Goal: Information Seeking & Learning: Find specific fact

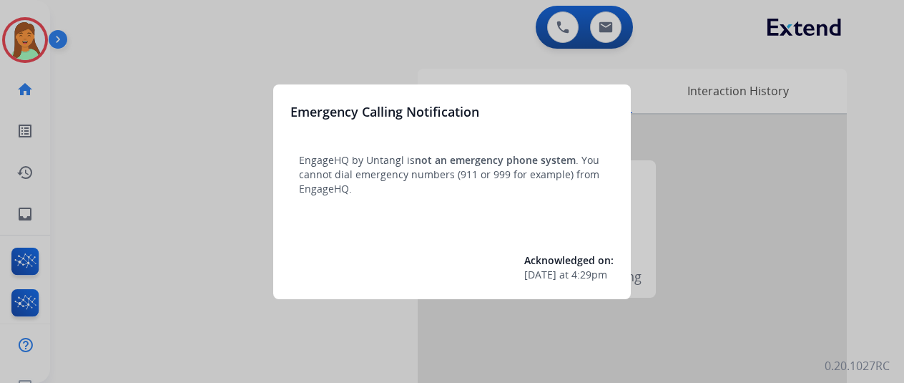
click at [250, 321] on div at bounding box center [452, 191] width 904 height 383
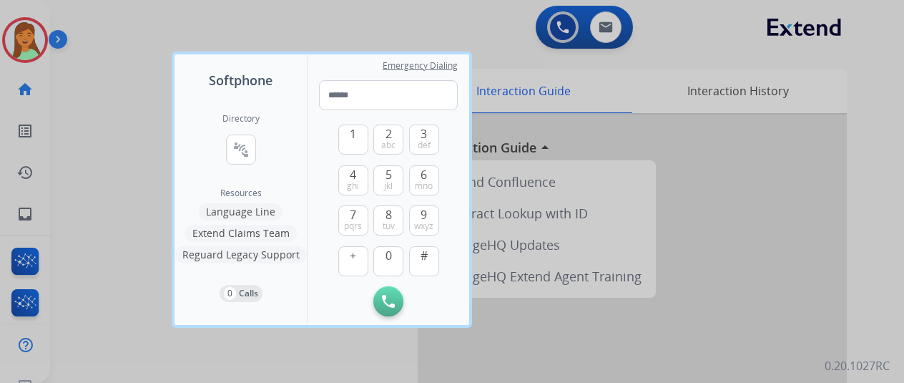
click at [197, 325] on div "Softphone Directory connect_without_contact Resource Directory Resources Langua…" at bounding box center [322, 190] width 300 height 276
click at [172, 338] on div at bounding box center [452, 191] width 904 height 383
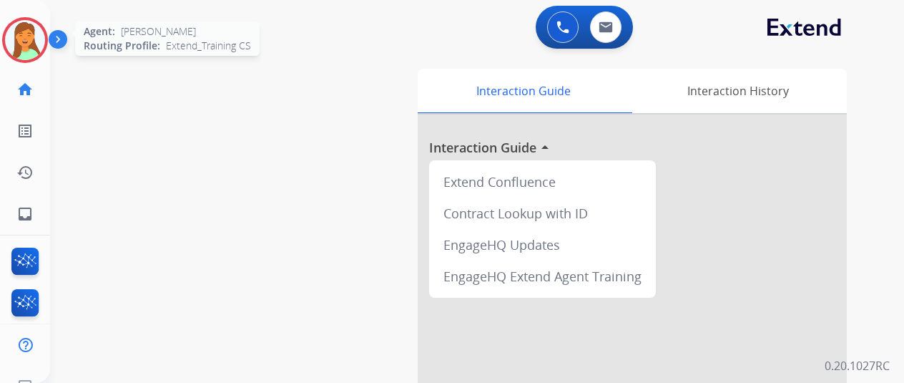
click at [24, 34] on img at bounding box center [25, 40] width 40 height 40
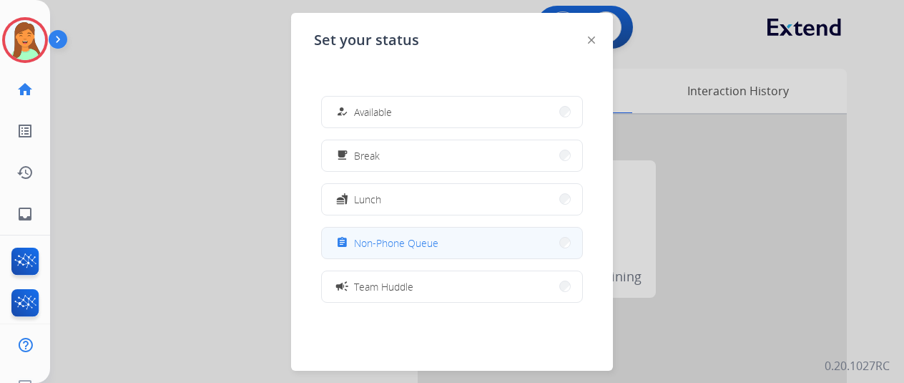
click at [376, 235] on span "Non-Phone Queue" at bounding box center [396, 242] width 84 height 15
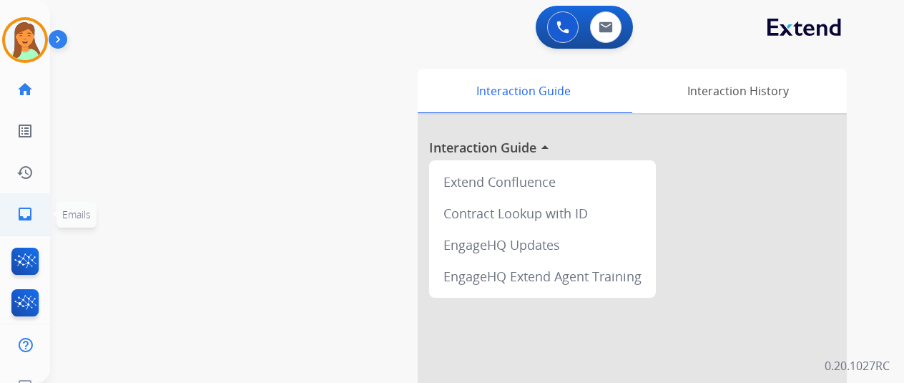
click at [34, 215] on link "inbox Emails" at bounding box center [25, 214] width 40 height 40
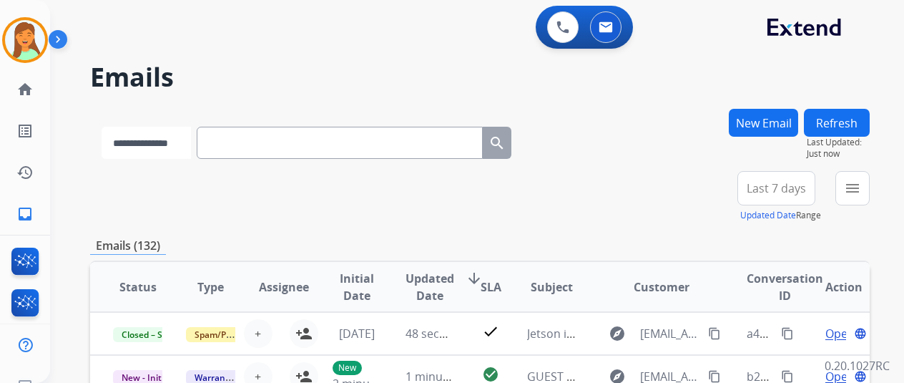
click at [156, 154] on select "**********" at bounding box center [146, 143] width 89 height 32
select select "**********"
click at [102, 127] on select "**********" at bounding box center [146, 143] width 89 height 32
click at [326, 155] on input "text" at bounding box center [341, 143] width 286 height 32
paste input "**********"
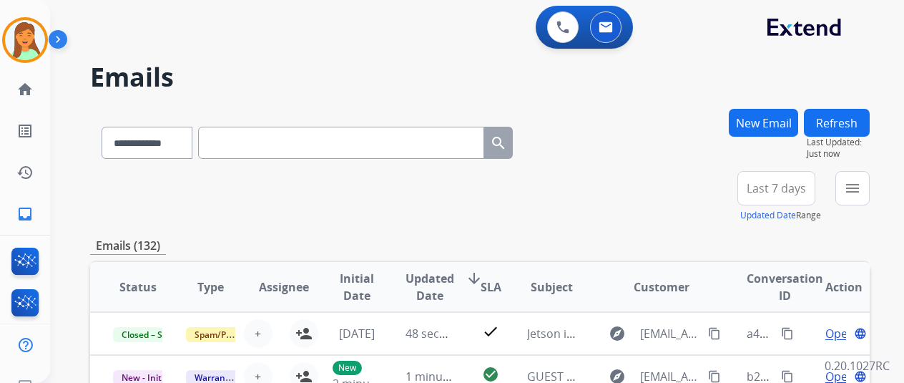
type input "**********"
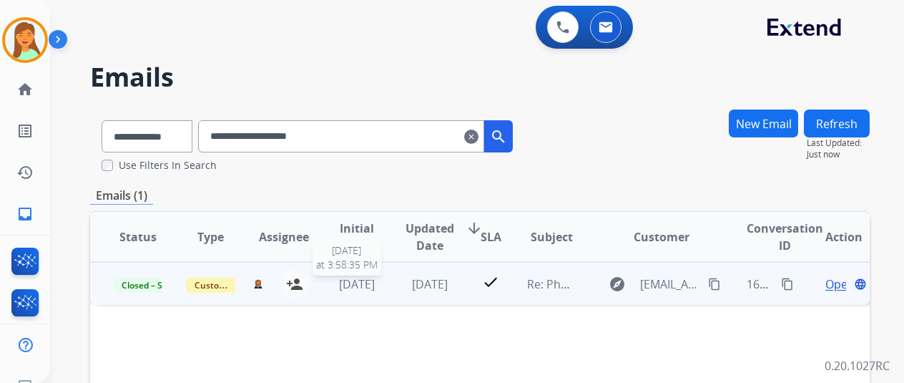
click at [366, 288] on span "[DATE]" at bounding box center [357, 284] width 36 height 16
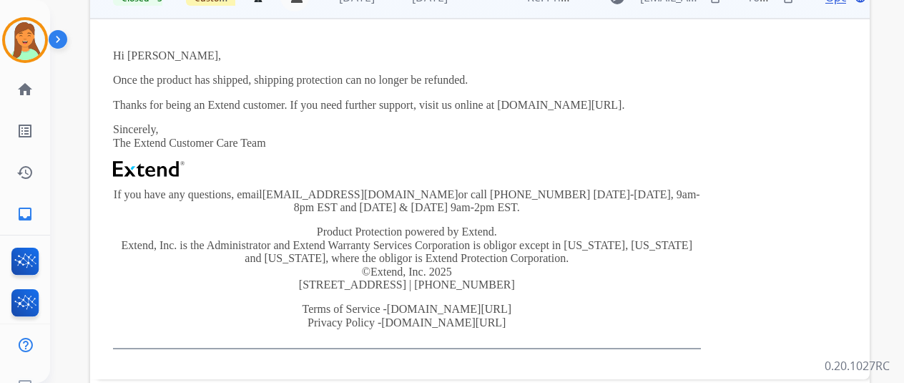
scroll to position [190, 0]
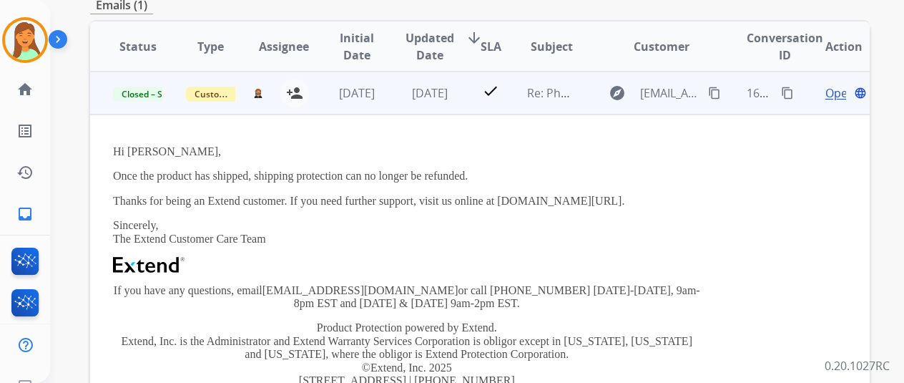
click at [824, 94] on div "Open language" at bounding box center [844, 92] width 49 height 17
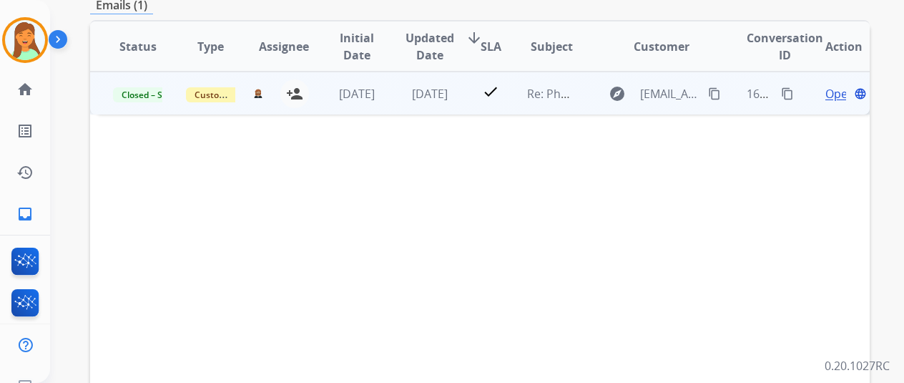
click at [833, 92] on span "Open" at bounding box center [840, 93] width 29 height 17
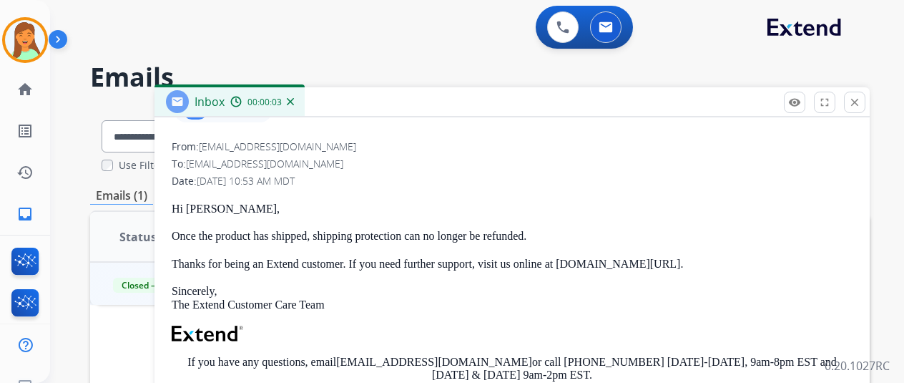
scroll to position [0, 0]
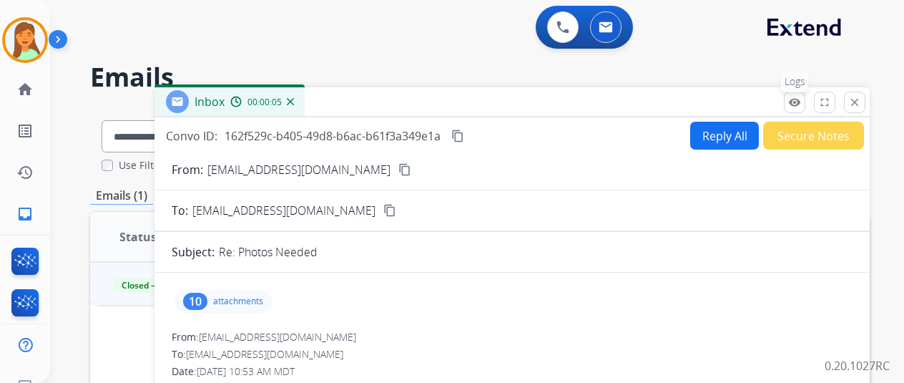
click at [806, 111] on button "remove_red_eye Logs" at bounding box center [794, 102] width 21 height 21
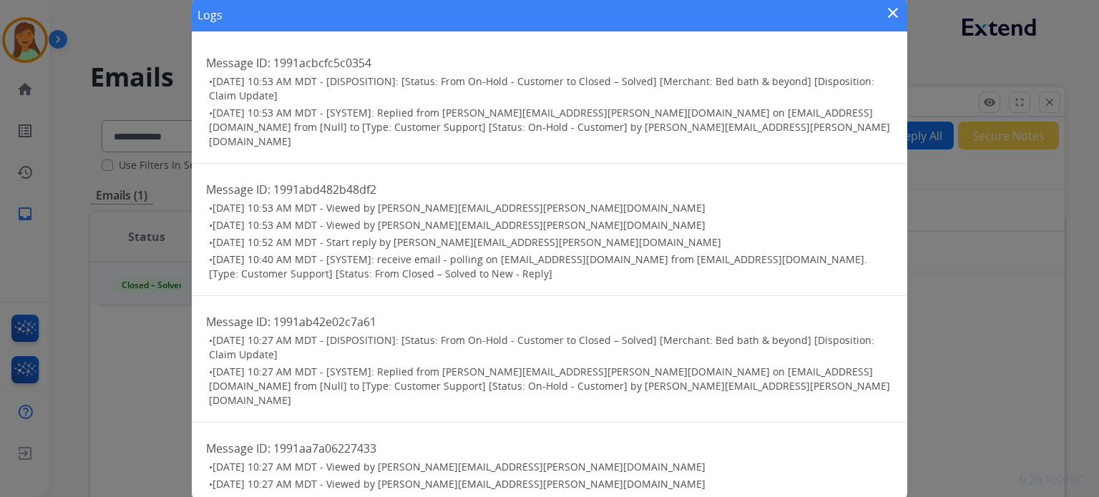
click at [880, 14] on div "Logs close" at bounding box center [549, 15] width 715 height 33
click at [884, 16] on mat-icon "close" at bounding box center [892, 12] width 17 height 17
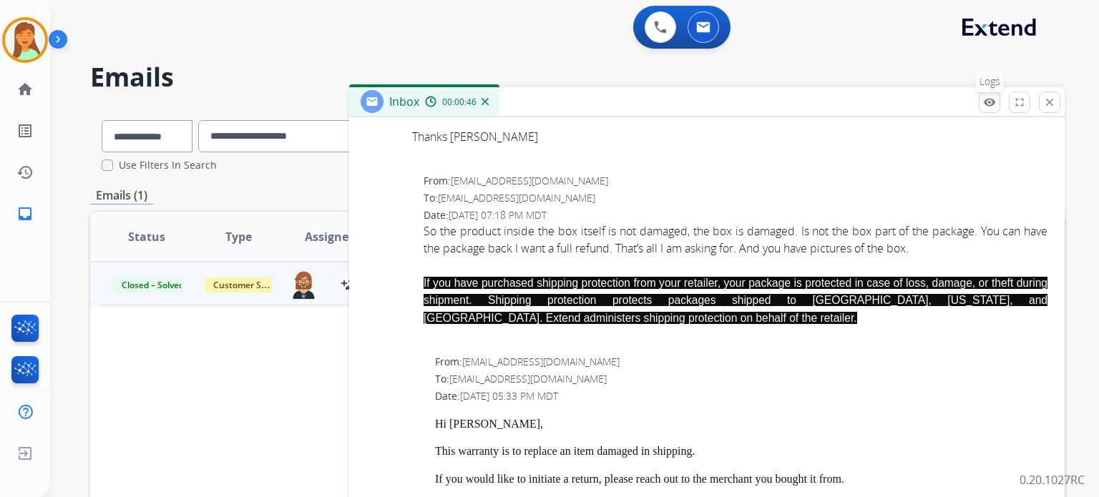
scroll to position [1371, 0]
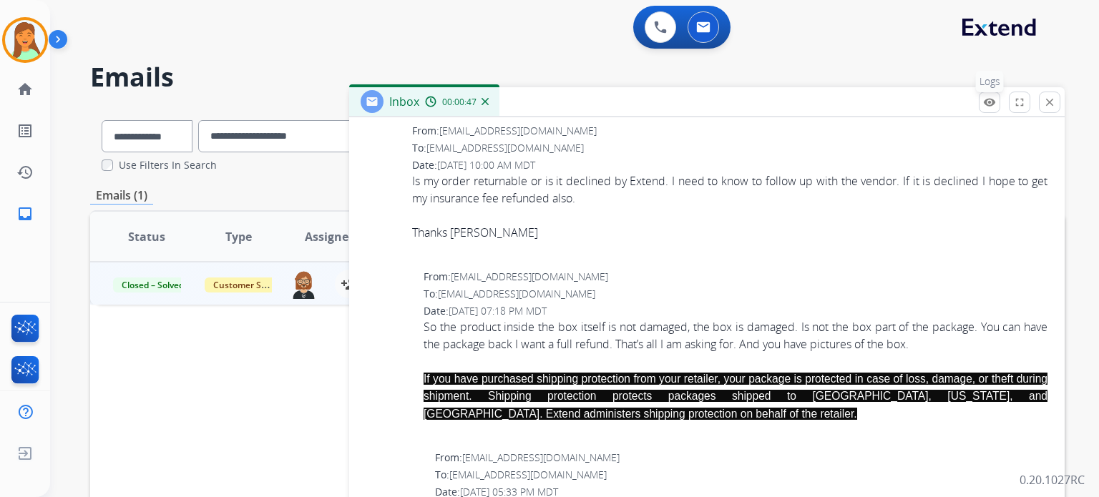
click at [984, 95] on button "remove_red_eye Logs" at bounding box center [989, 102] width 21 height 21
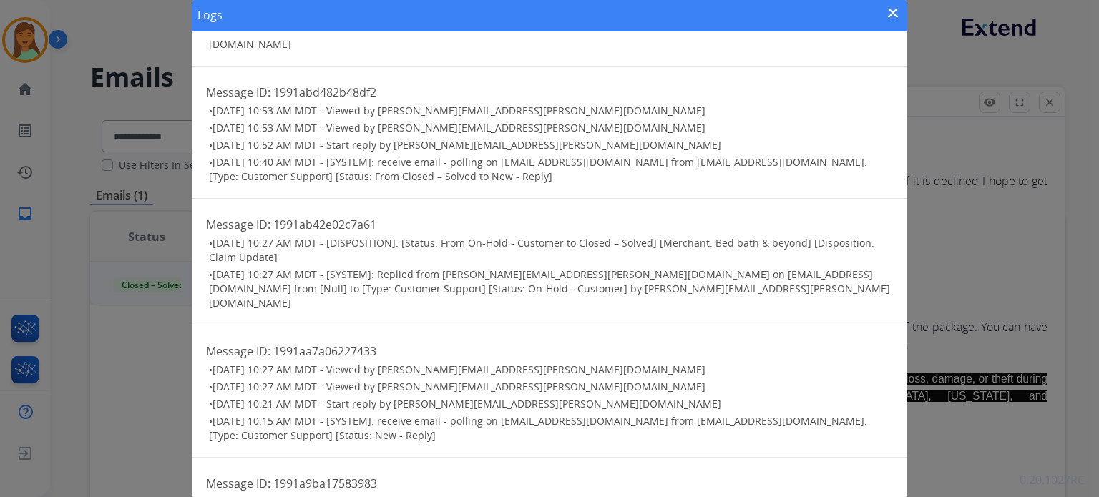
scroll to position [0, 0]
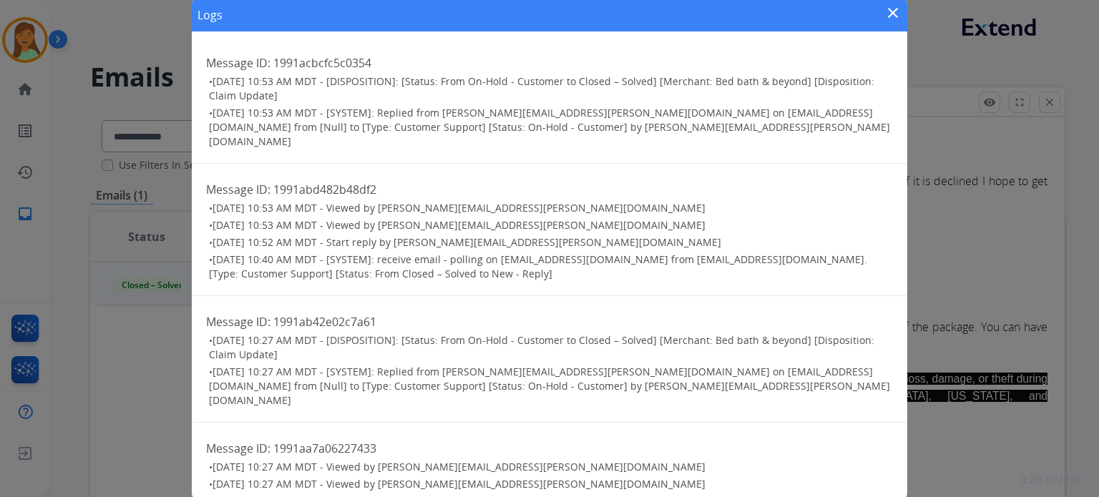
drag, startPoint x: 901, startPoint y: 9, endPoint x: 925, endPoint y: 94, distance: 87.7
click at [901, 11] on div "Logs close" at bounding box center [549, 15] width 715 height 33
click at [890, 13] on mat-icon "close" at bounding box center [892, 12] width 17 height 17
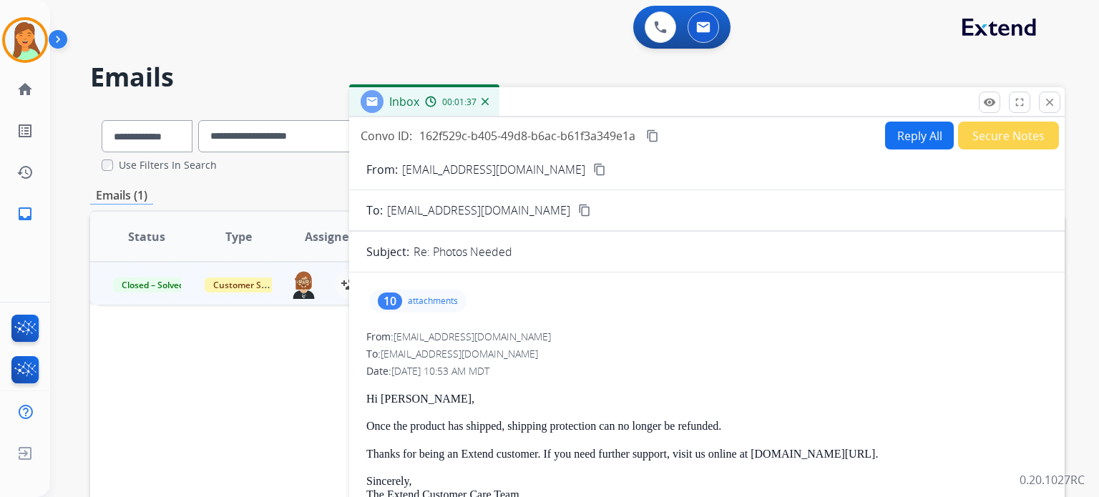
click at [394, 297] on div "10" at bounding box center [390, 301] width 24 height 17
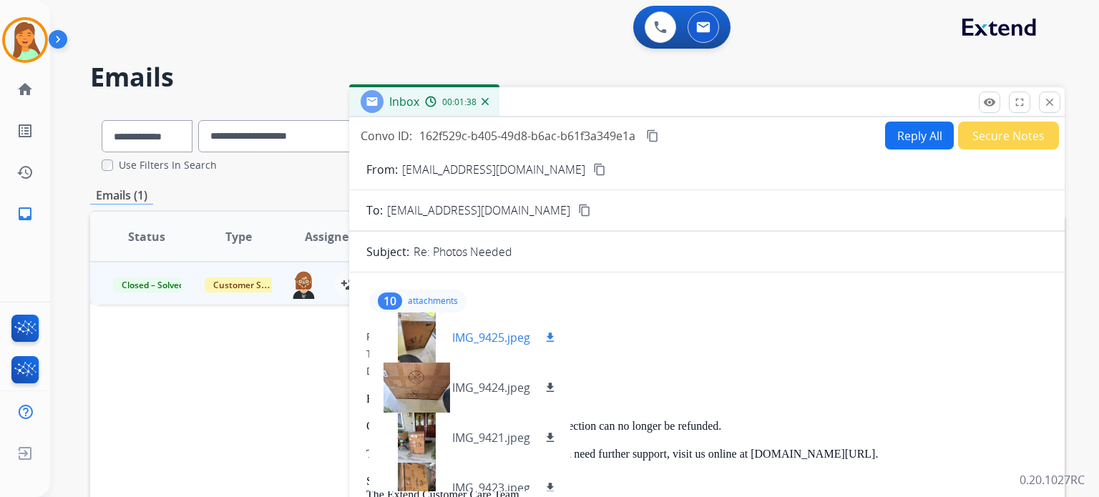
click at [421, 345] on div at bounding box center [417, 338] width 72 height 50
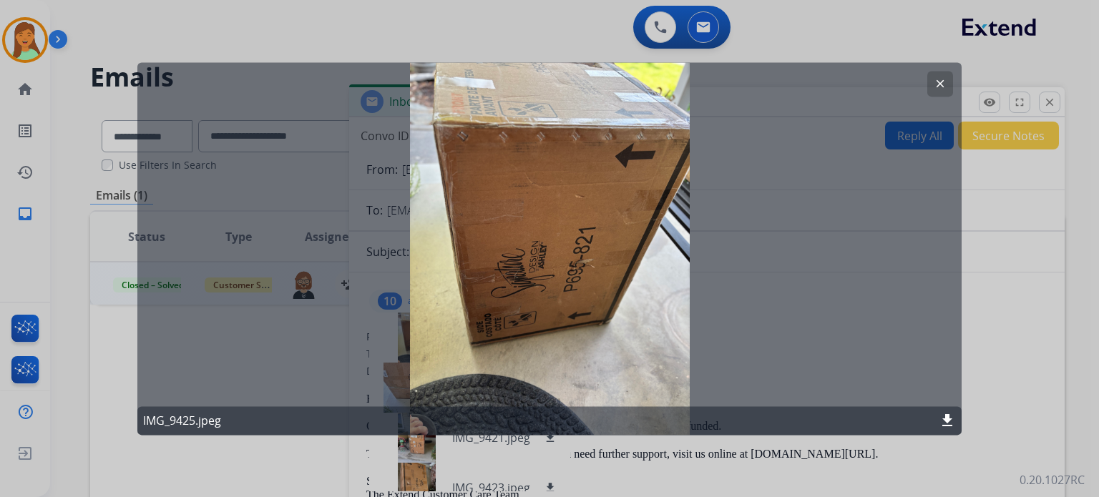
click at [941, 79] on mat-icon "clear" at bounding box center [940, 83] width 13 height 13
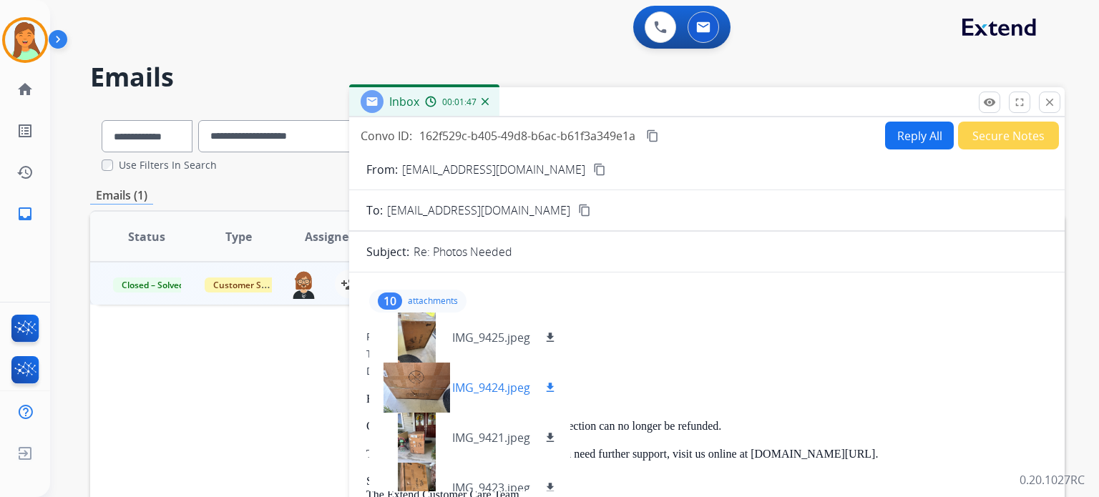
click at [440, 385] on div at bounding box center [417, 388] width 72 height 50
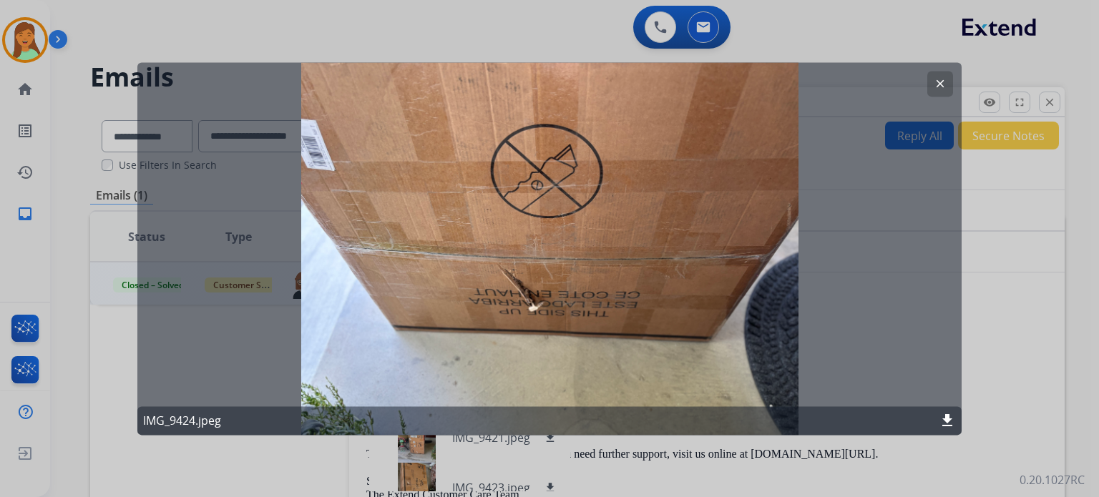
click at [933, 74] on button "clear" at bounding box center [940, 84] width 26 height 26
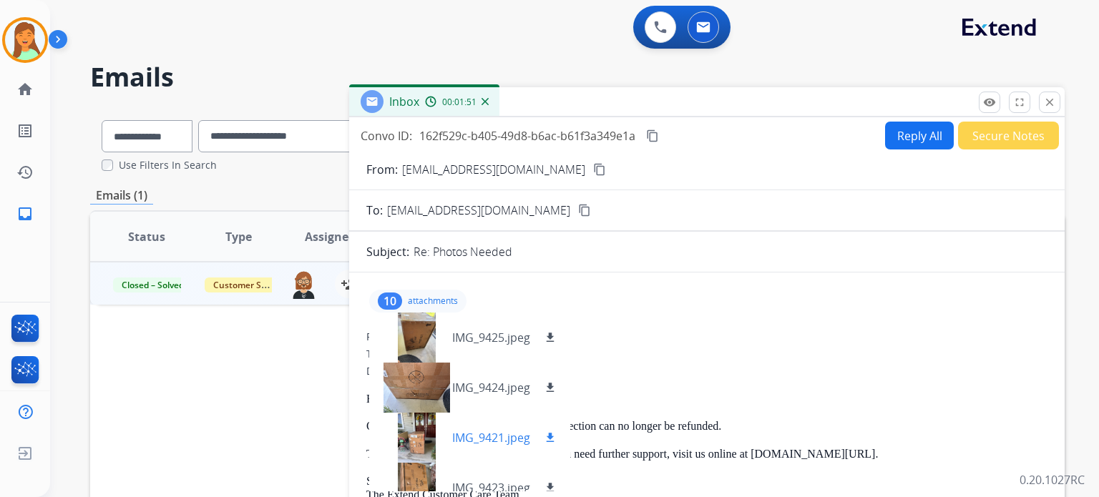
click at [434, 436] on div at bounding box center [417, 438] width 72 height 50
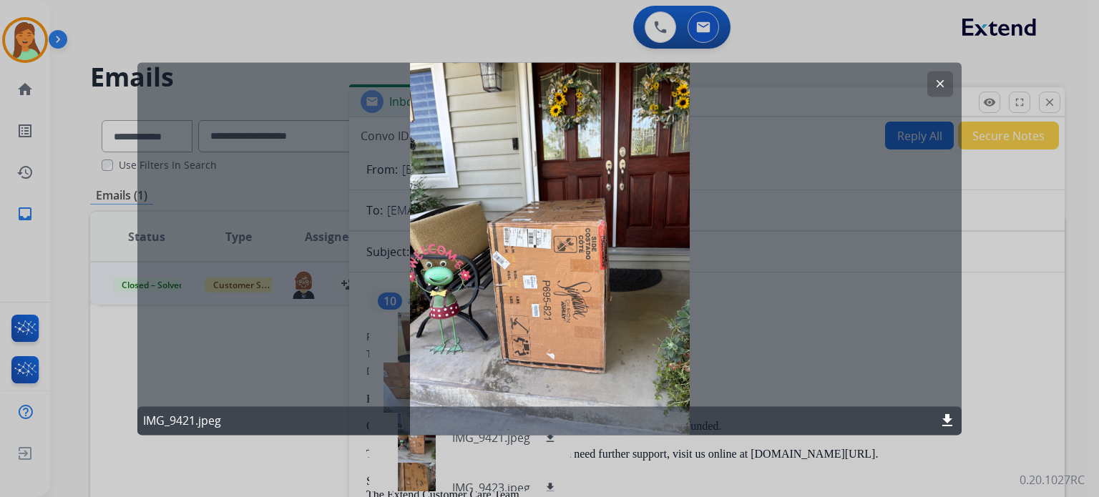
drag, startPoint x: 939, startPoint y: 86, endPoint x: 902, endPoint y: 119, distance: 49.6
click at [937, 88] on mat-icon "clear" at bounding box center [940, 83] width 13 height 13
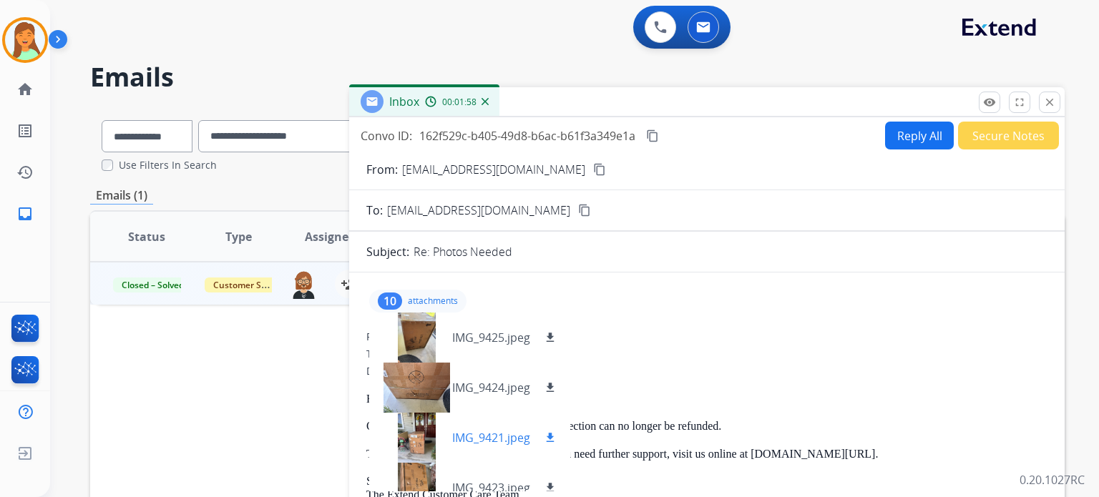
scroll to position [95, 0]
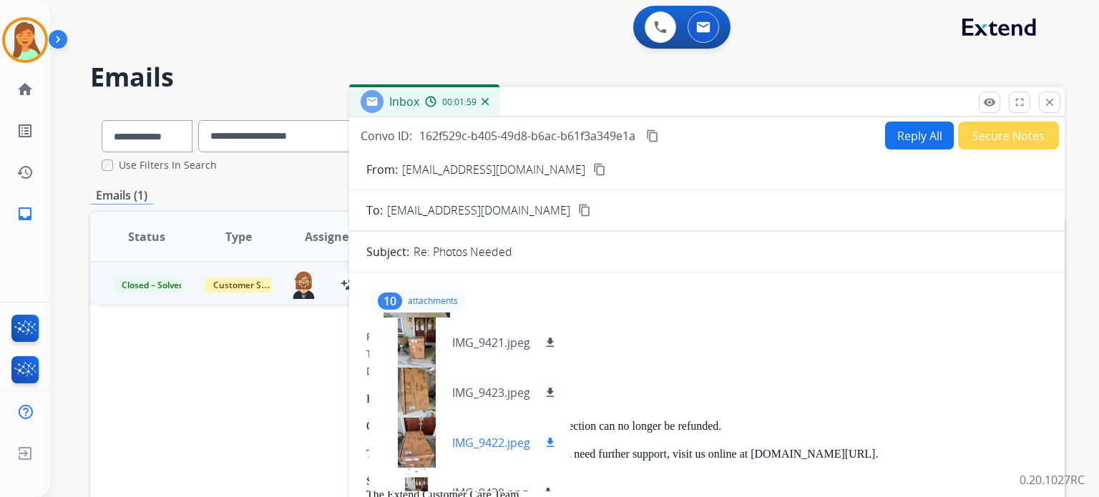
click at [418, 432] on div at bounding box center [417, 443] width 72 height 50
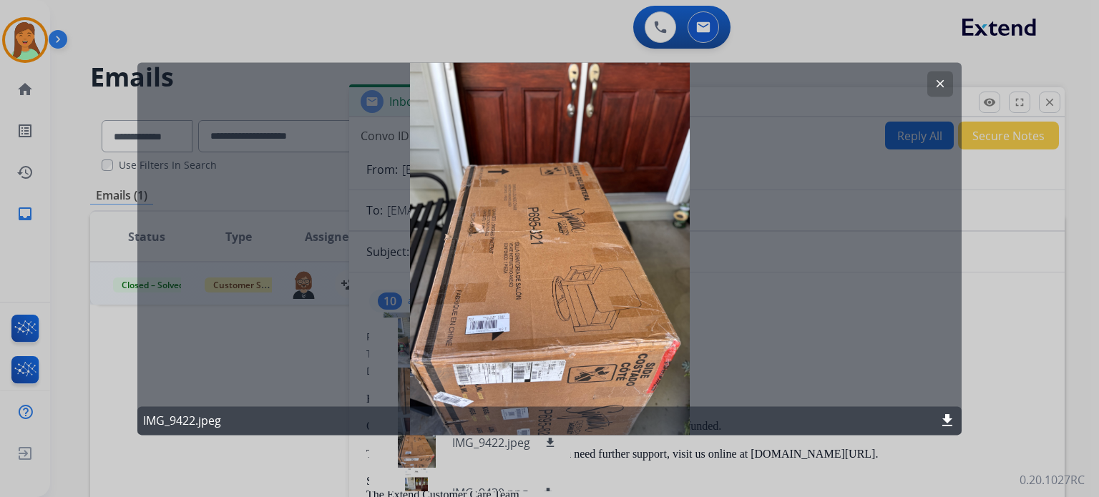
drag, startPoint x: 941, startPoint y: 81, endPoint x: 909, endPoint y: 118, distance: 48.7
click at [941, 81] on mat-icon "clear" at bounding box center [940, 83] width 13 height 13
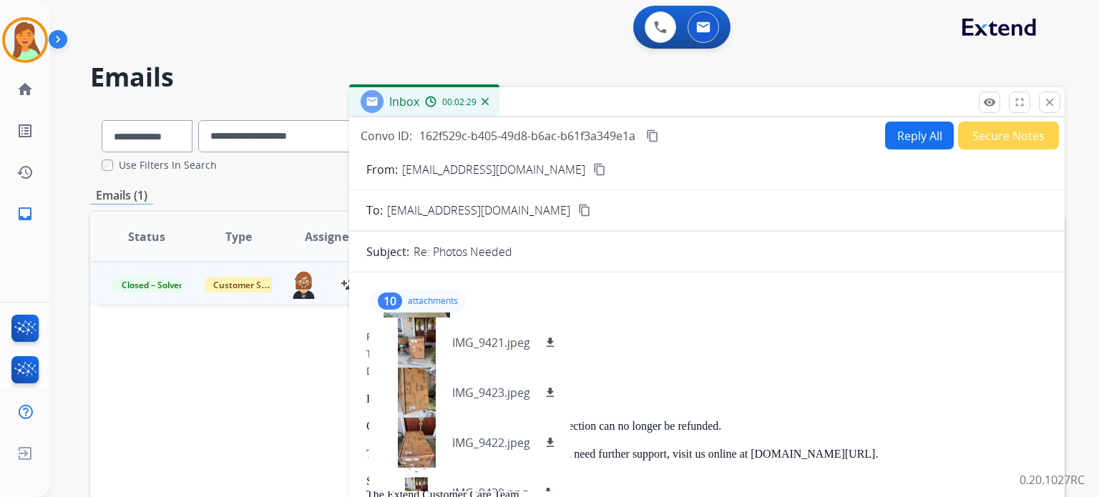
scroll to position [190, 0]
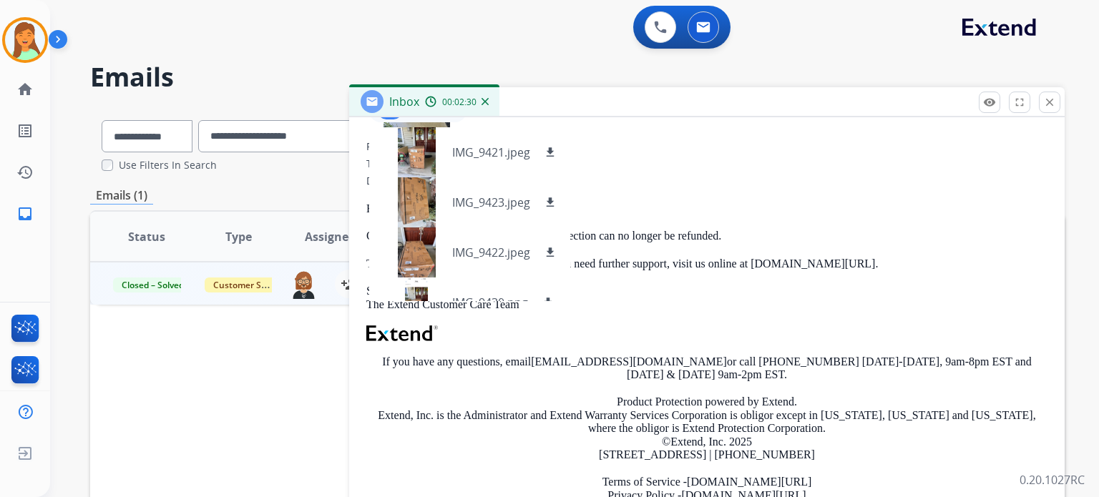
click at [778, 329] on p at bounding box center [706, 333] width 681 height 16
click at [769, 292] on p "Sincerely, The Extend Customer Care Team" at bounding box center [706, 298] width 681 height 26
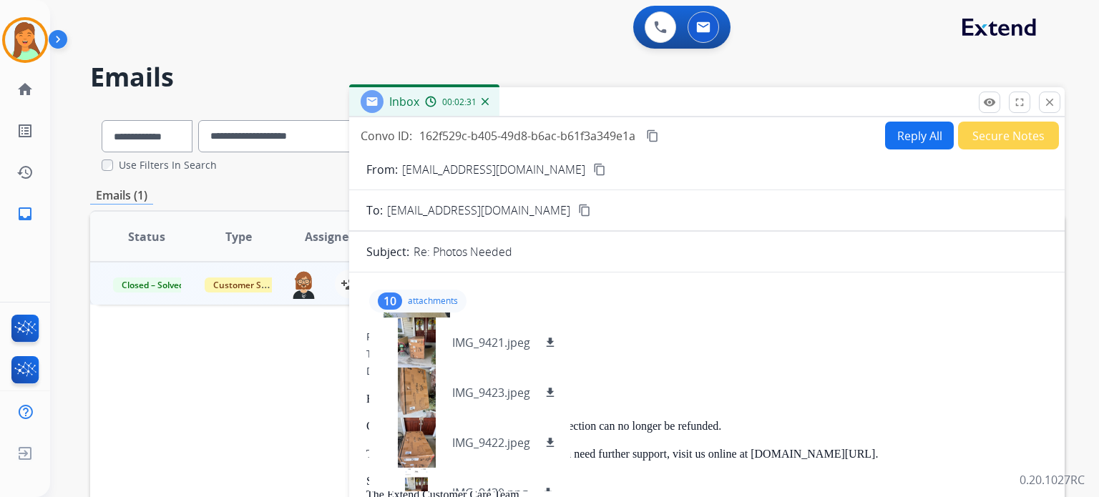
click at [650, 293] on div "10 attachments IMG_9425.jpeg download IMG_9424.jpeg download IMG_9421.jpeg down…" at bounding box center [706, 301] width 681 height 34
drag, startPoint x: 527, startPoint y: 285, endPoint x: 450, endPoint y: 280, distance: 76.8
click at [525, 285] on div "10 attachments IMG_9425.jpeg download IMG_9424.jpeg download IMG_9421.jpeg down…" at bounding box center [706, 301] width 681 height 34
click at [424, 285] on div "10 attachments IMG_9425.jpeg download IMG_9424.jpeg download IMG_9421.jpeg down…" at bounding box center [706, 301] width 681 height 34
click at [423, 293] on div "10 attachments IMG_9425.jpeg download IMG_9424.jpeg download IMG_9421.jpeg down…" at bounding box center [417, 301] width 97 height 23
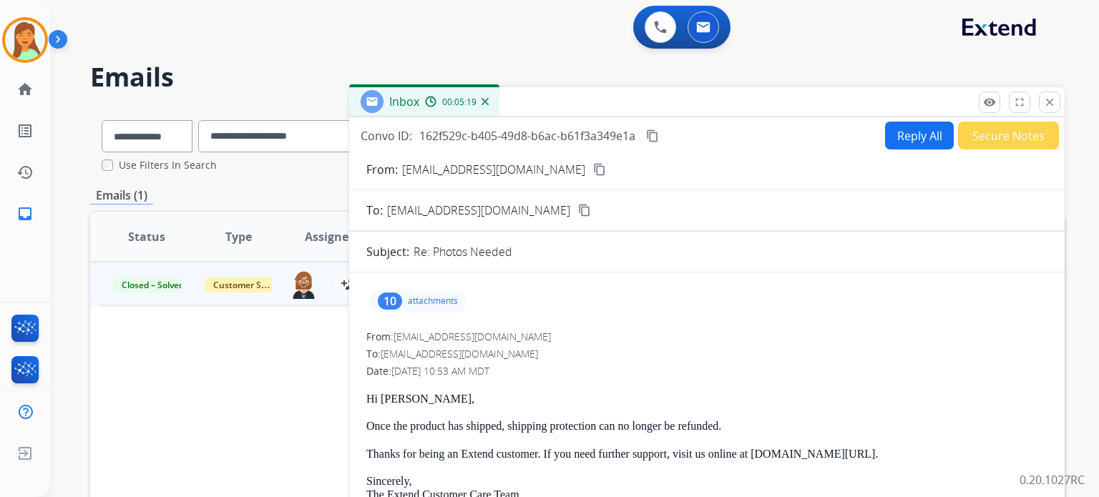
click at [648, 134] on mat-icon "content_copy" at bounding box center [652, 135] width 13 height 13
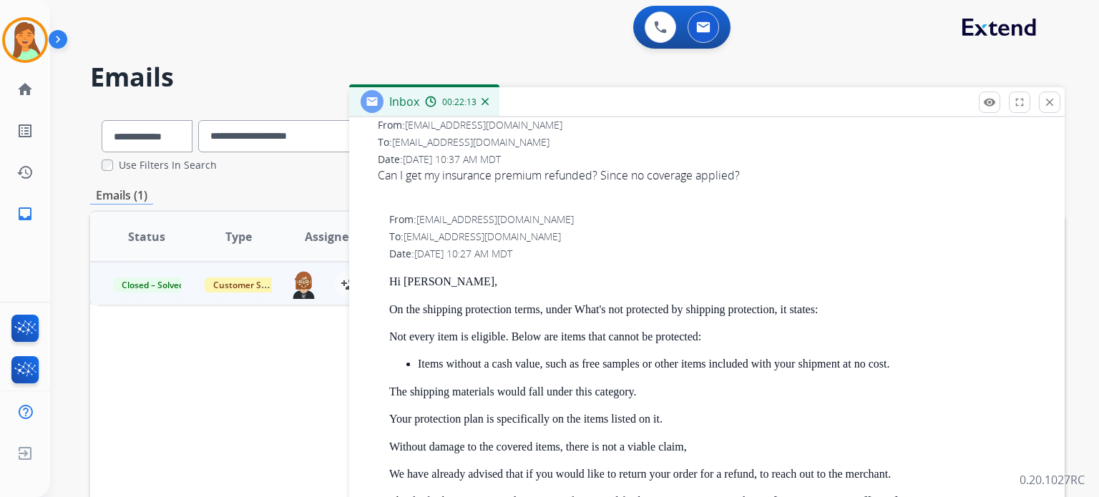
scroll to position [704, 0]
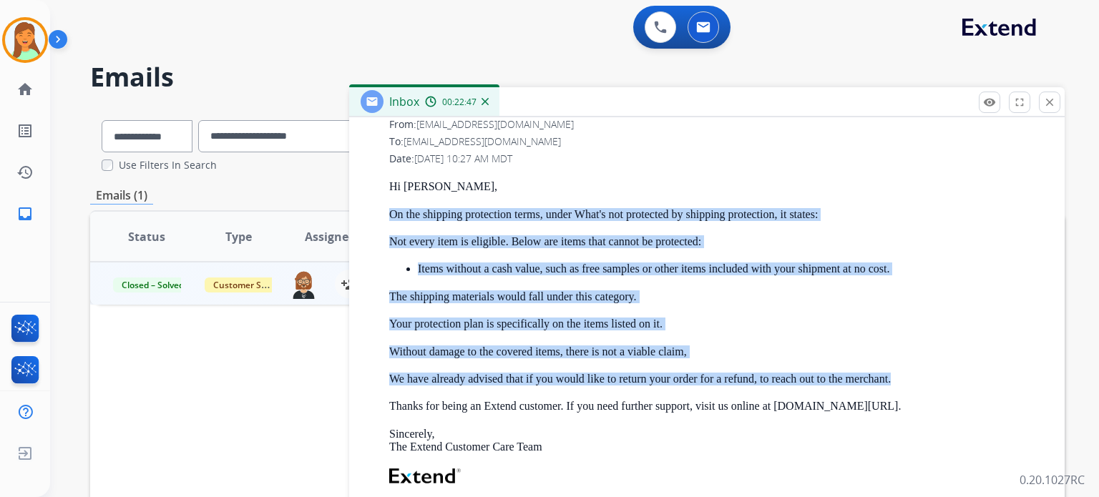
drag, startPoint x: 912, startPoint y: 381, endPoint x: 379, endPoint y: 215, distance: 558.2
click at [383, 212] on div "From: [EMAIL_ADDRESS][DOMAIN_NAME] To: [EMAIL_ADDRESS][DOMAIN_NAME] Date: [DATE…" at bounding box center [706, 392] width 681 height 551
copy div "On the shipping protection terms, under What's not protected by shipping protec…"
click at [684, 314] on div "Hi [PERSON_NAME], On the shipping protection terms, under What's not protected …" at bounding box center [718, 424] width 658 height 488
click at [679, 315] on div "Hi [PERSON_NAME], On the shipping protection terms, under What's not protected …" at bounding box center [718, 424] width 658 height 488
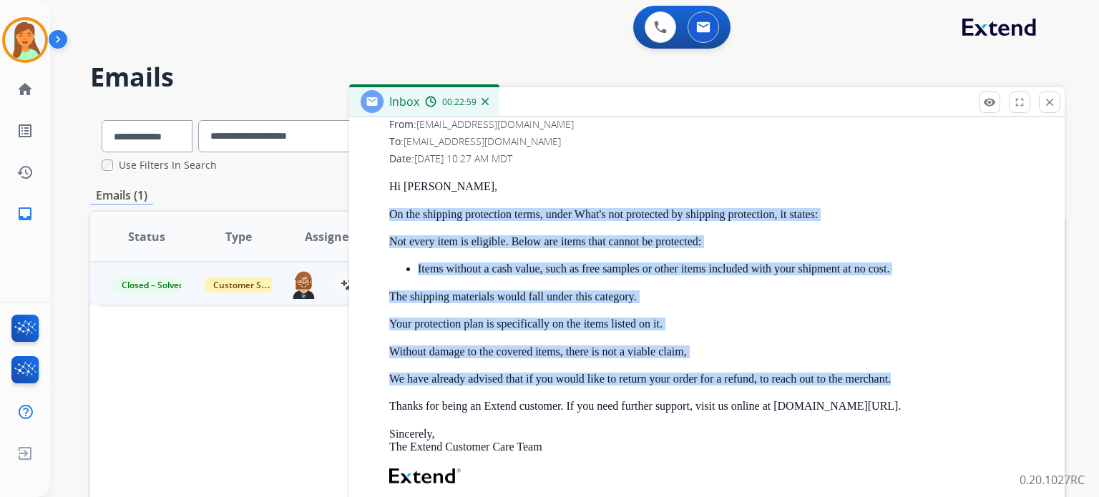
click at [690, 327] on p "Your protection plan is specifically on the items listed on it." at bounding box center [718, 324] width 658 height 13
drag, startPoint x: 699, startPoint y: 333, endPoint x: 710, endPoint y: 337, distance: 11.3
click at [699, 335] on div "Hi [PERSON_NAME], On the shipping protection terms, under What's not protected …" at bounding box center [718, 424] width 658 height 488
click at [876, 356] on p "Without damage to the covered items, there is not a viable claim," at bounding box center [718, 352] width 658 height 13
click at [936, 333] on div "Hi [PERSON_NAME], On the shipping protection terms, under What's not protected …" at bounding box center [718, 424] width 658 height 488
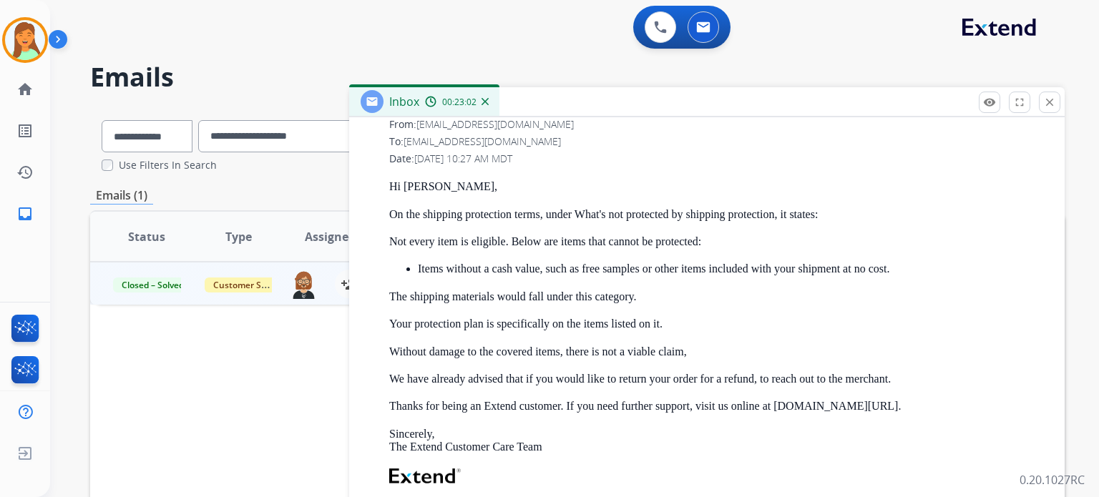
click at [950, 391] on div "Hi [PERSON_NAME], On the shipping protection terms, under What's not protected …" at bounding box center [718, 424] width 658 height 488
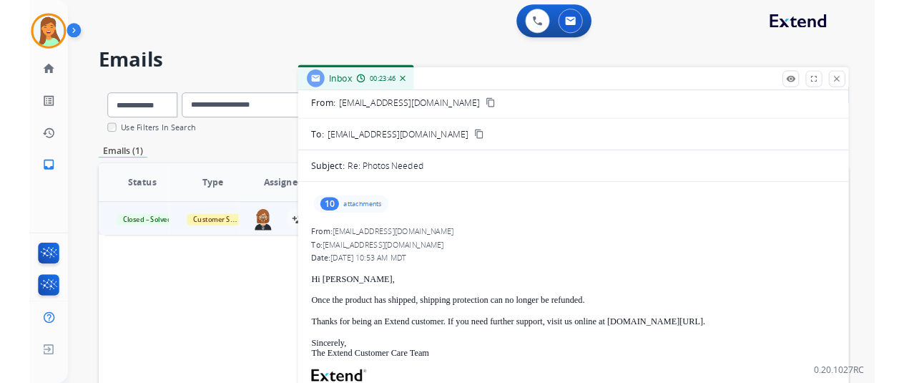
scroll to position [132, 0]
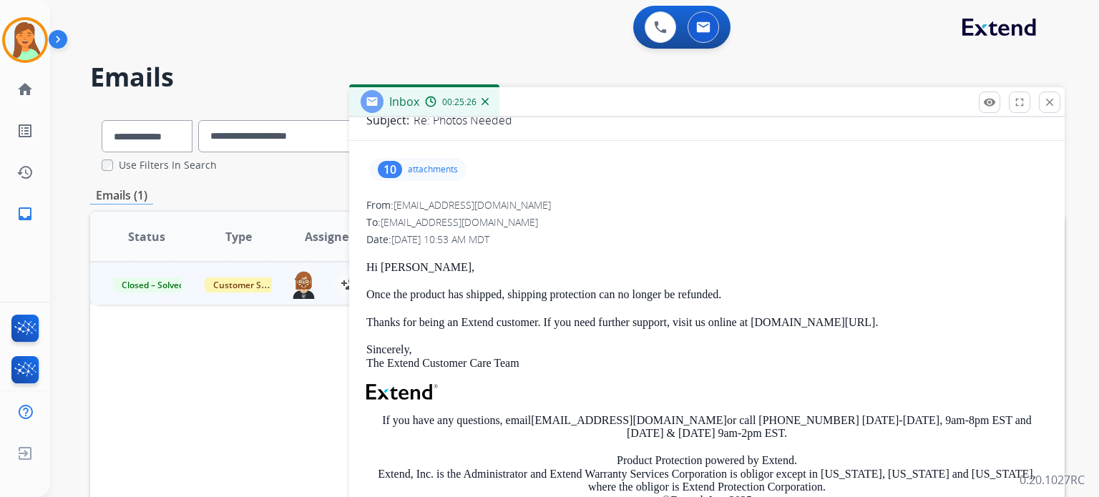
click at [1052, 109] on button "close Close" at bounding box center [1049, 102] width 21 height 21
